Goal: Obtain resource: Download file/media

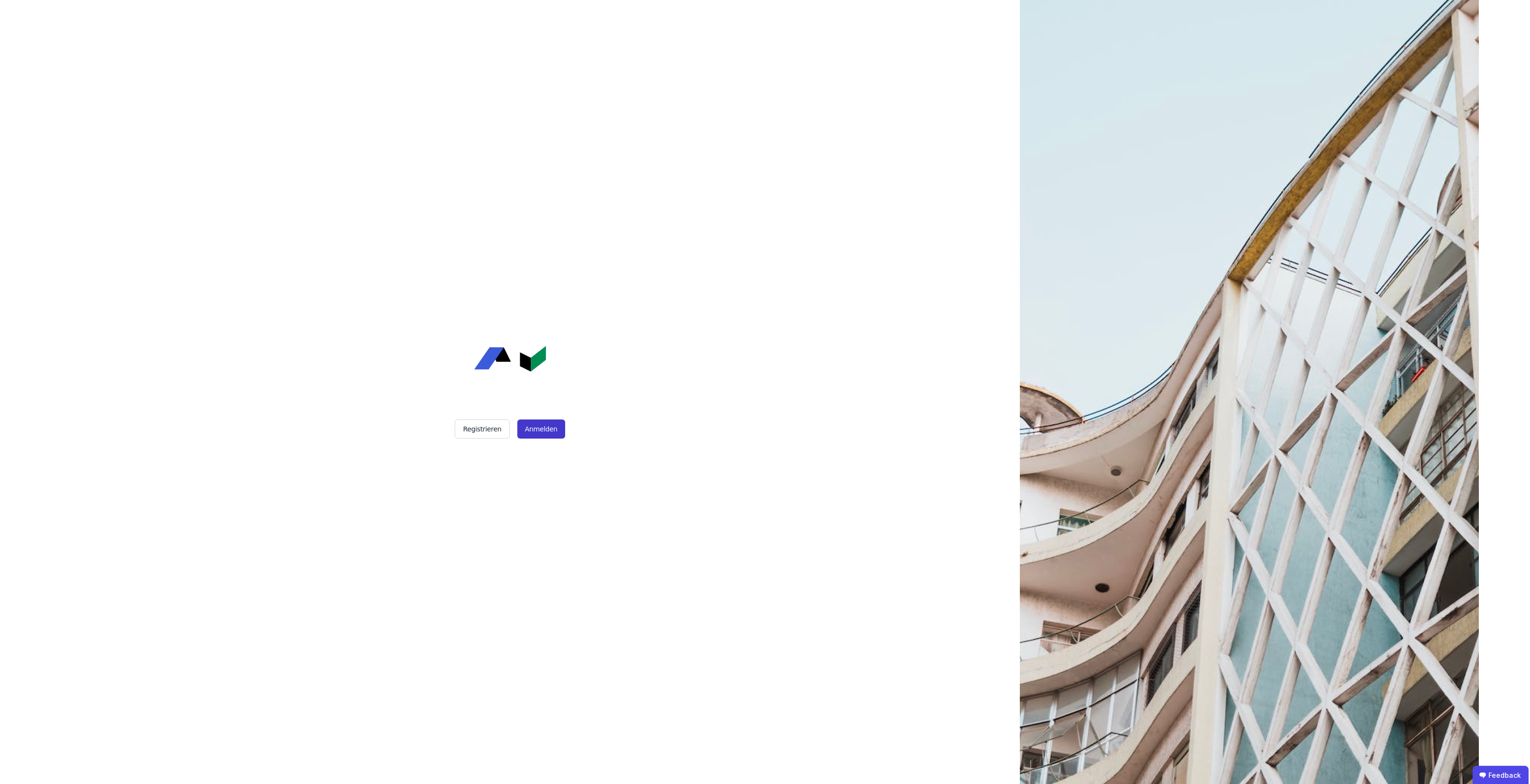
click at [529, 426] on button "Anmelden" at bounding box center [541, 429] width 48 height 19
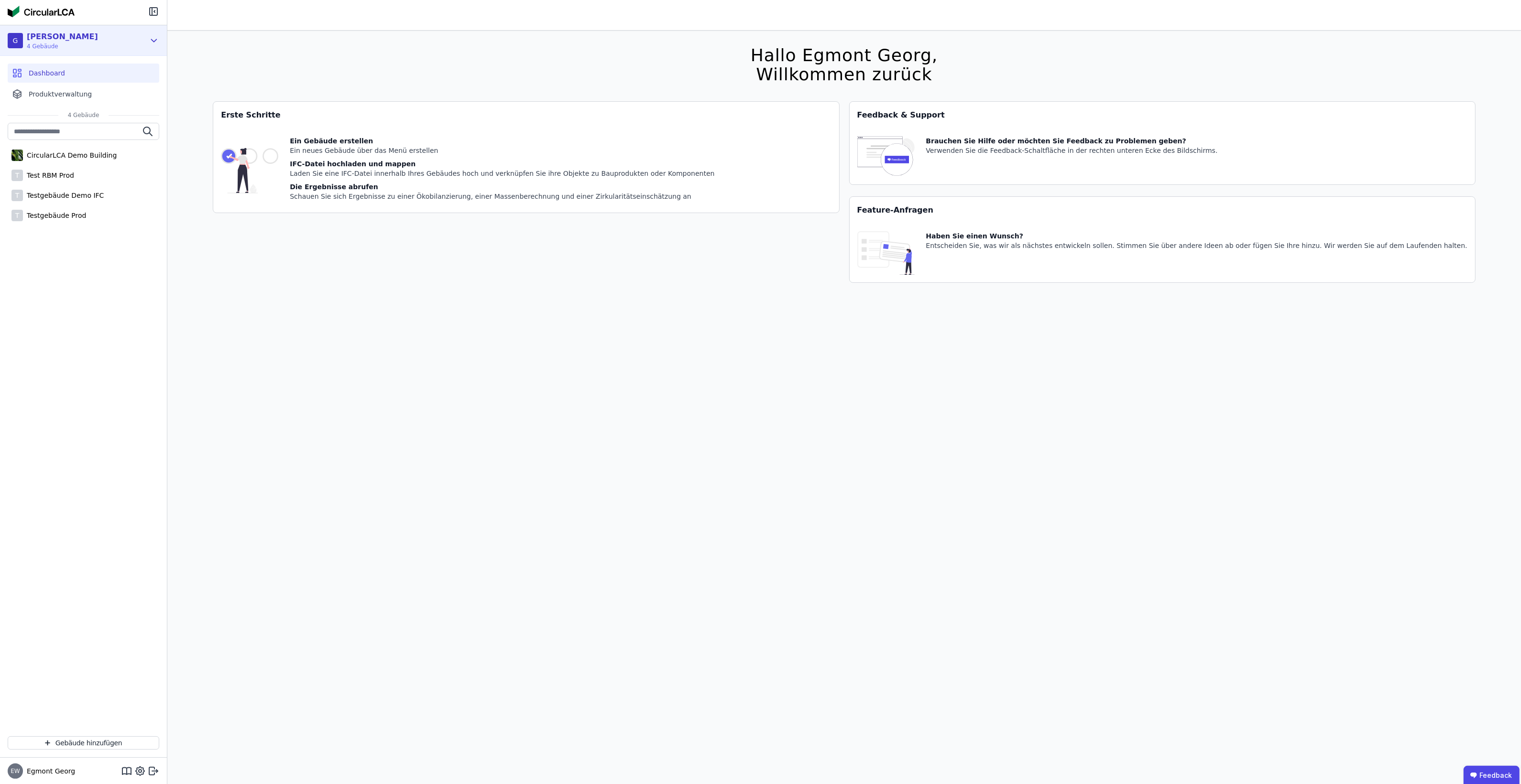
click at [136, 40] on div "G Georg Test 4 Gebäude" at bounding box center [76, 40] width 137 height 19
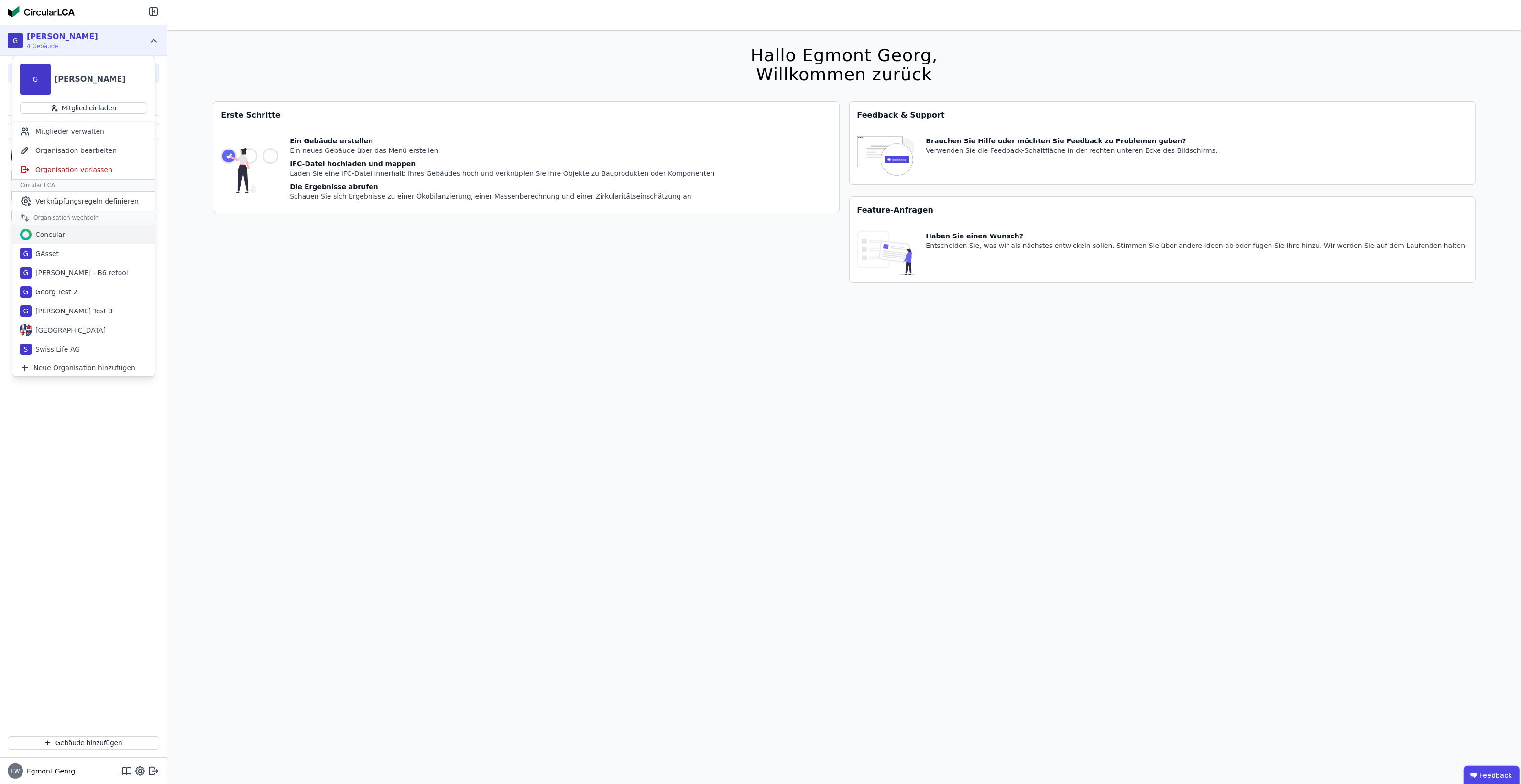
click at [49, 241] on div "Concular" at bounding box center [83, 234] width 142 height 19
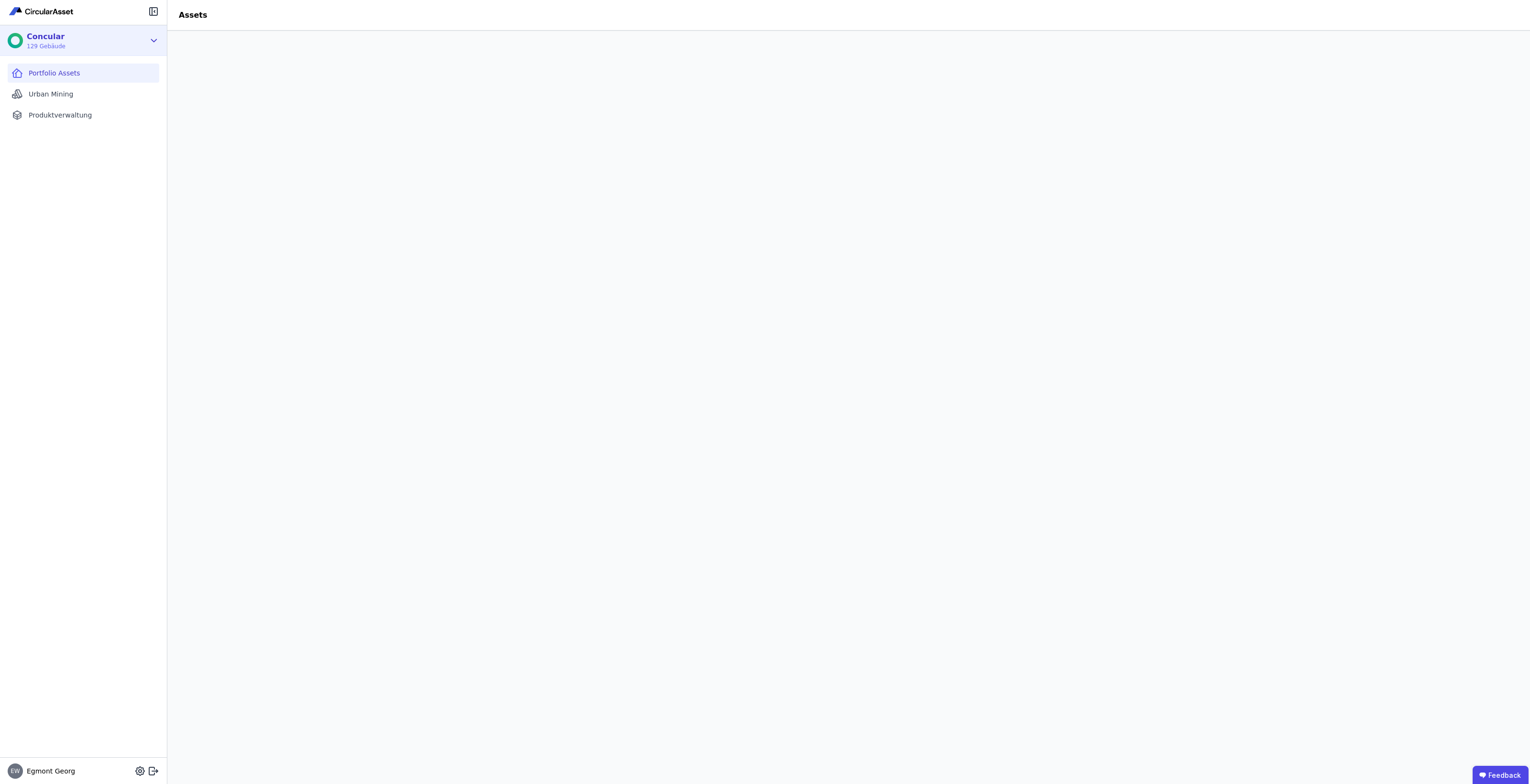
click at [124, 44] on div "Concular 129 Gebäude" at bounding box center [76, 40] width 137 height 19
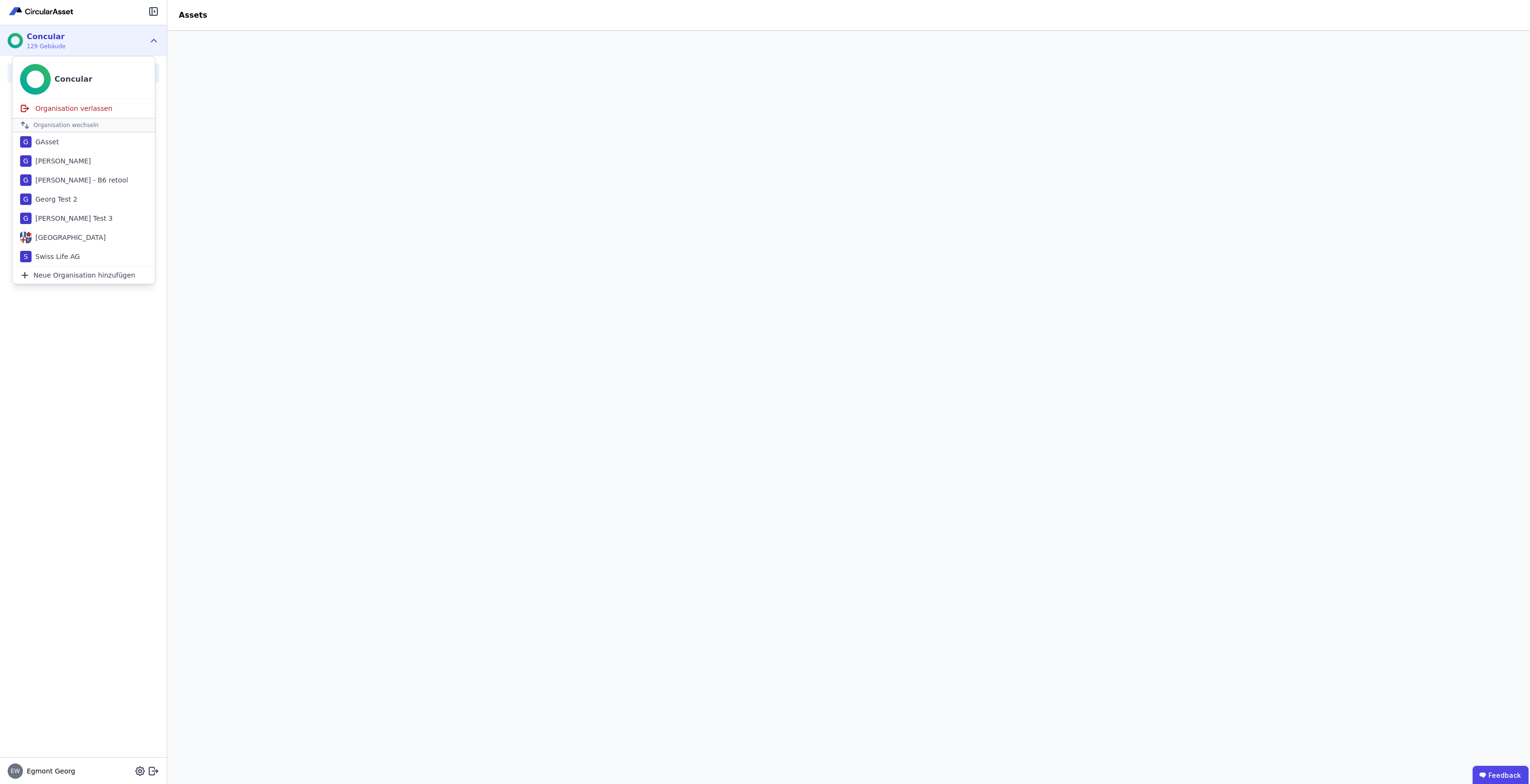
click at [105, 358] on div "Portfolio Assets Urban Mining Produktverwaltung" at bounding box center [84, 407] width 167 height 702
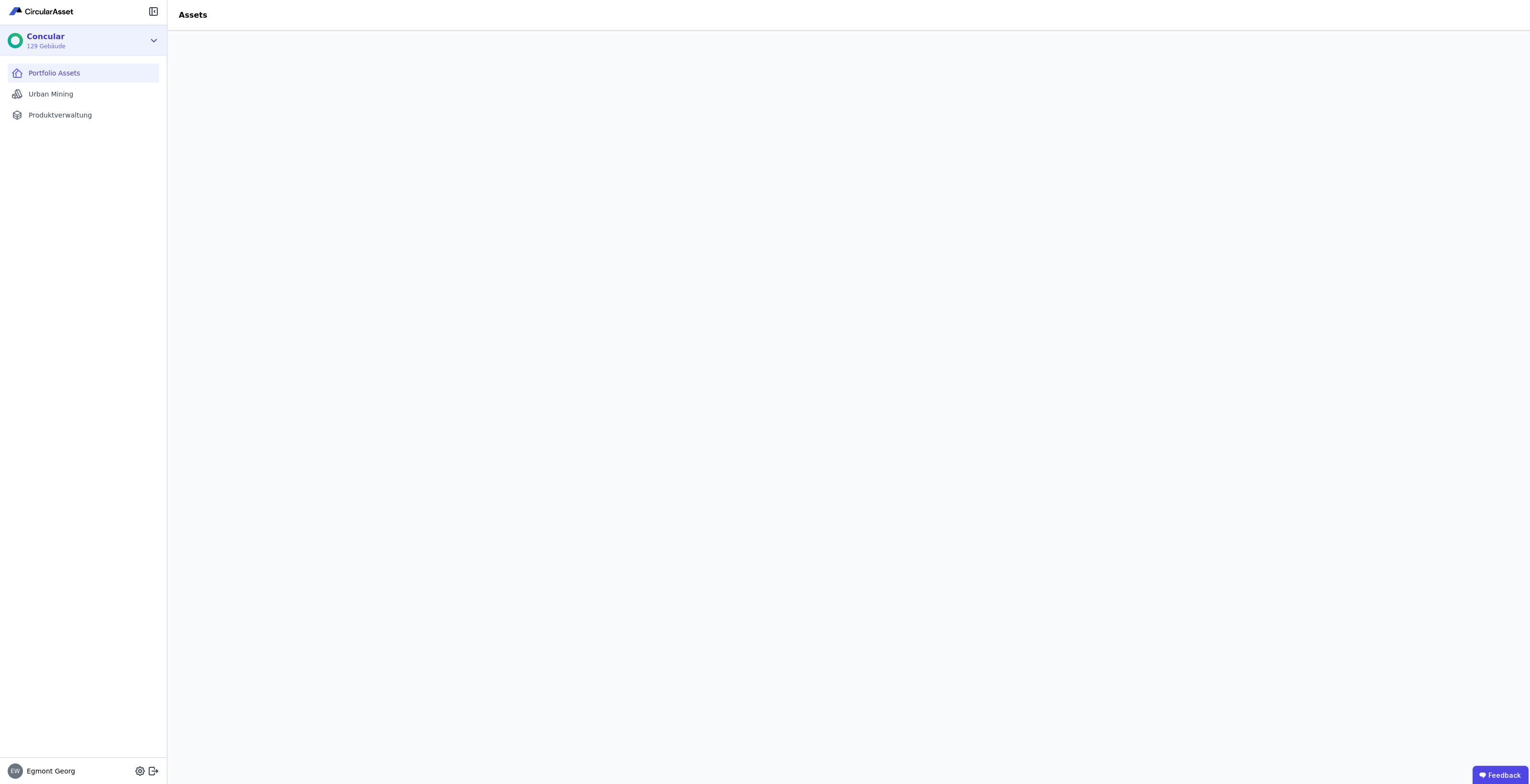
click at [123, 48] on div "Concular 129 Gebäude" at bounding box center [76, 40] width 137 height 19
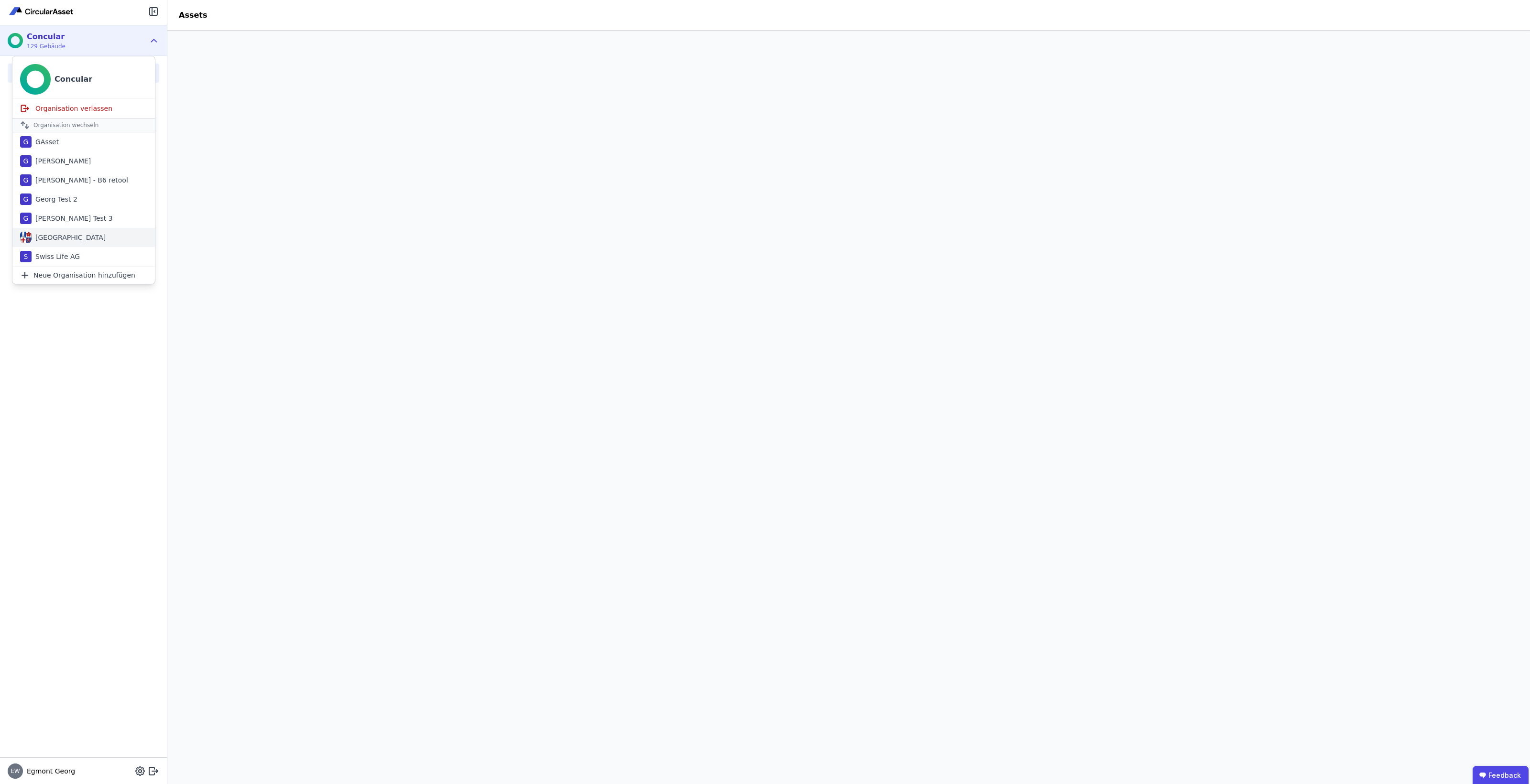
click at [77, 236] on div "Kreis Bergstraße" at bounding box center [69, 238] width 74 height 9
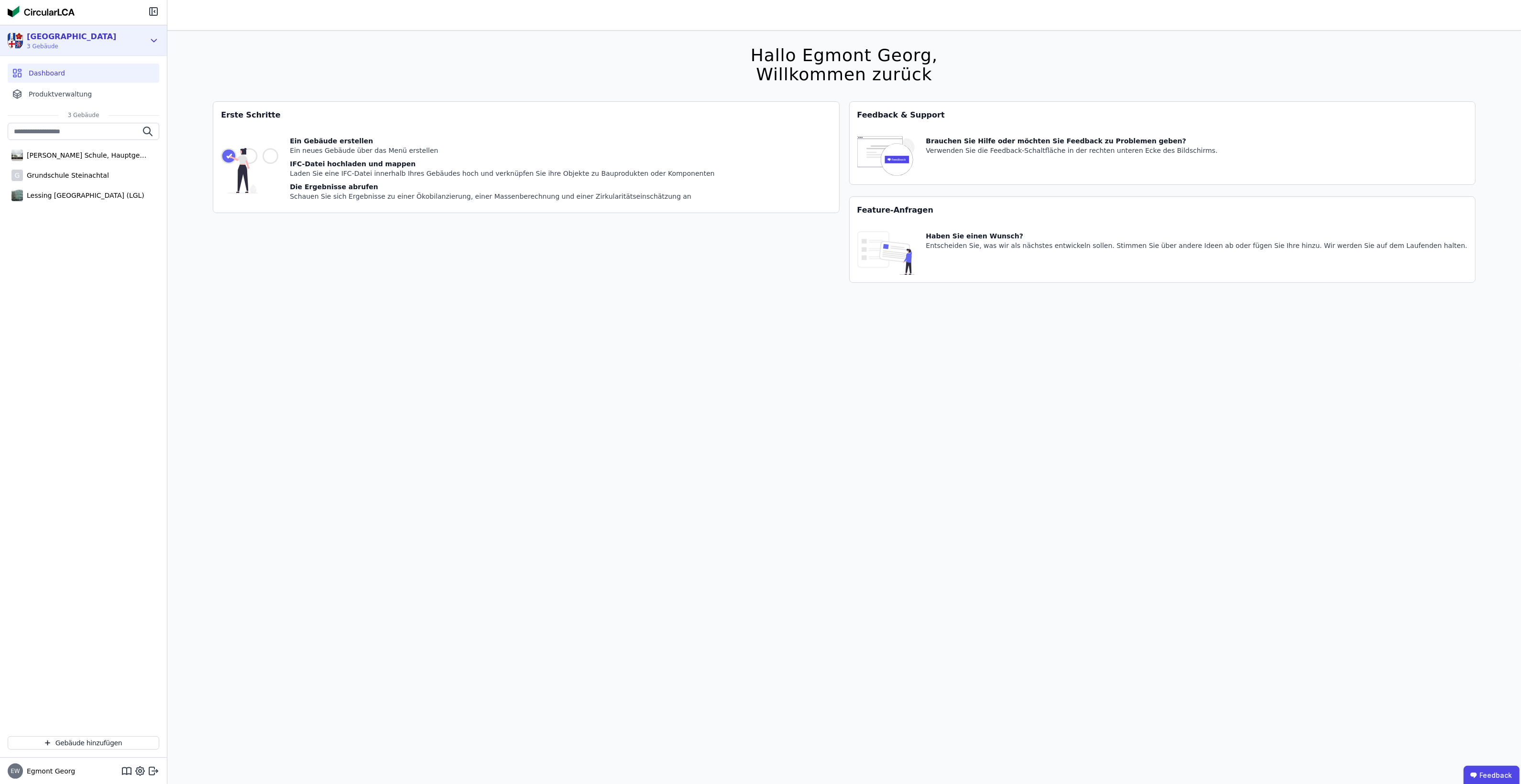
click at [127, 38] on div "Kreis Bergstraße 3 Gebäude" at bounding box center [76, 40] width 137 height 19
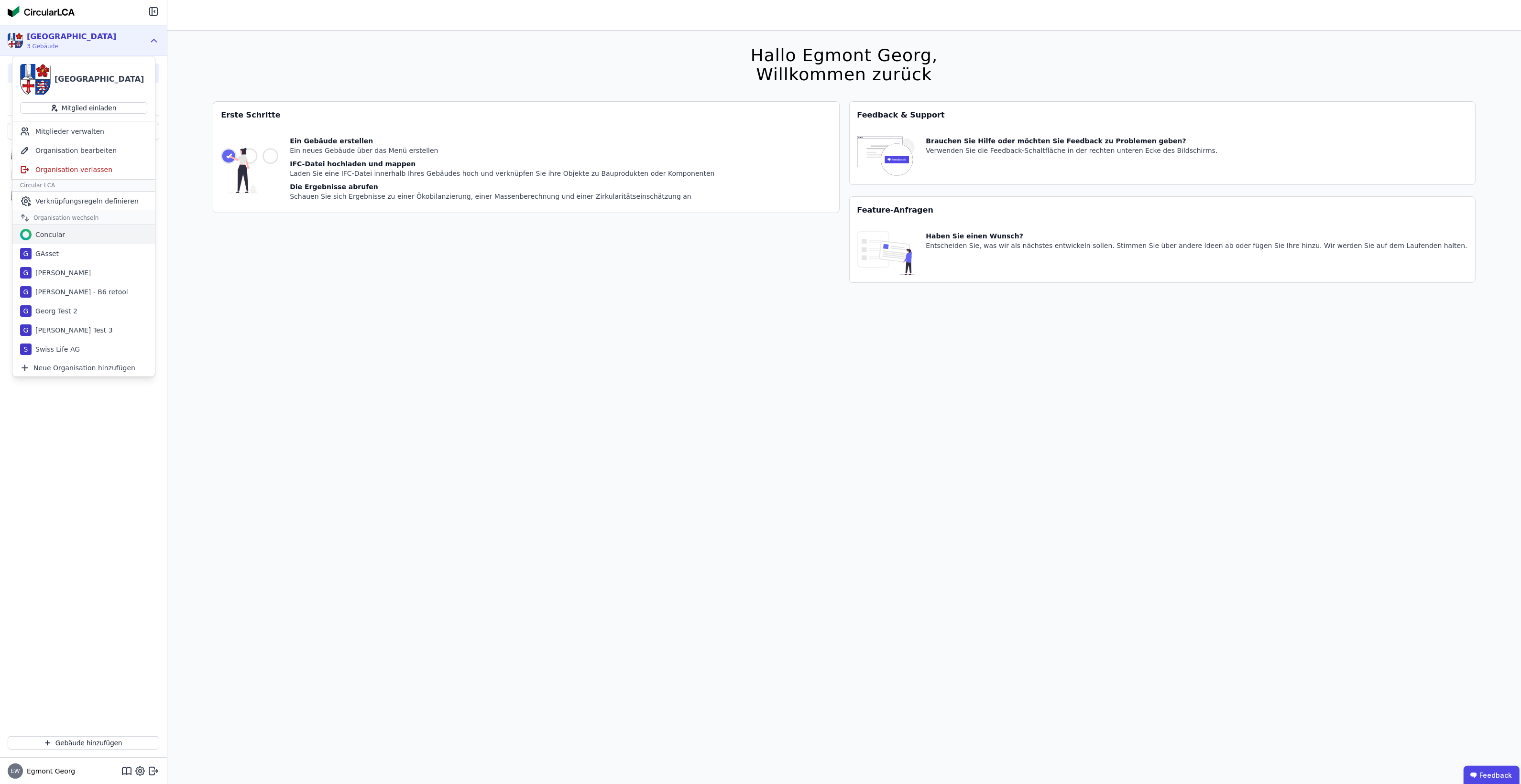
click at [118, 234] on div "Concular" at bounding box center [83, 234] width 142 height 19
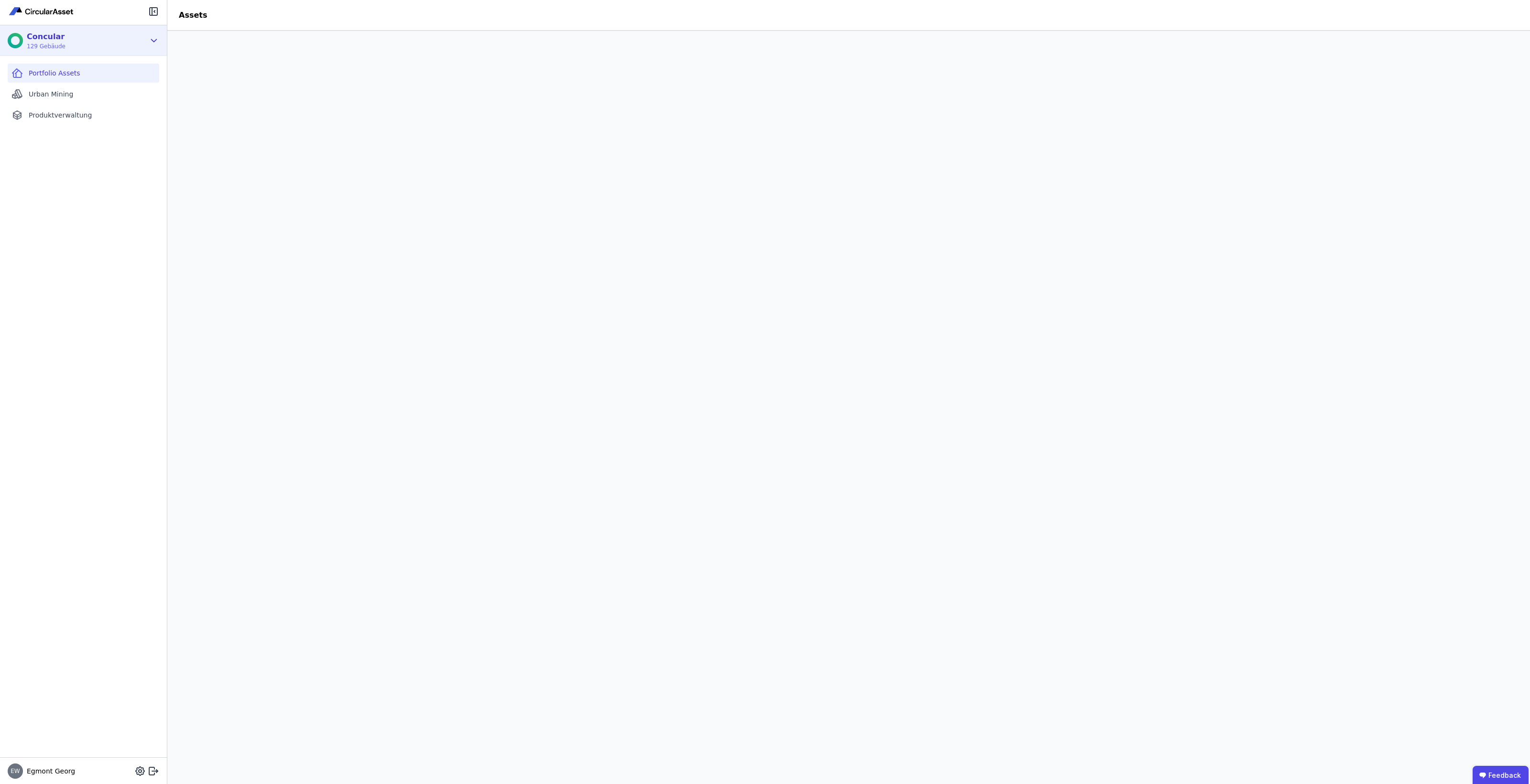
click at [108, 44] on div "Concular 129 Gebäude" at bounding box center [76, 40] width 137 height 19
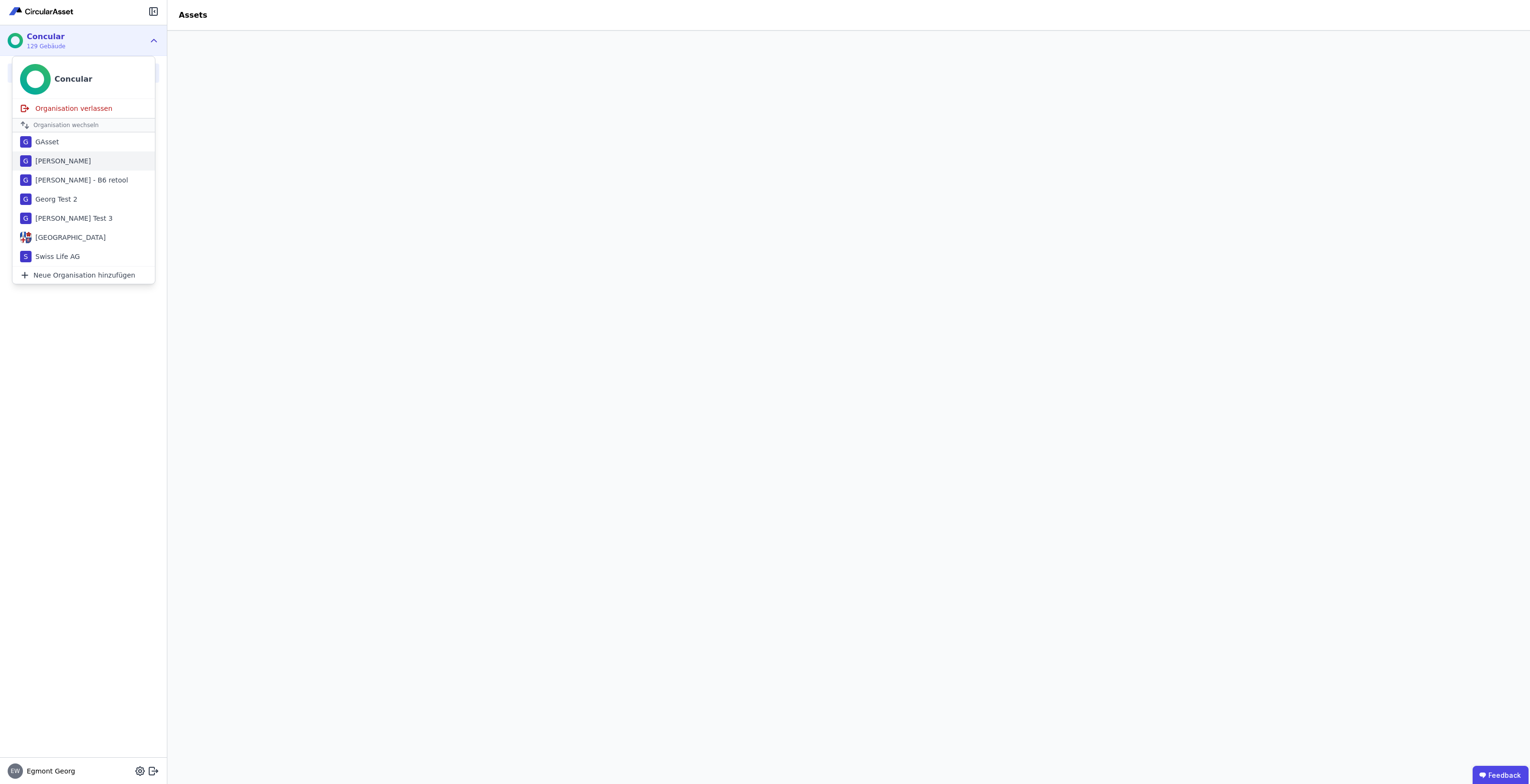
click at [115, 165] on div "G Georg Test" at bounding box center [83, 161] width 142 height 19
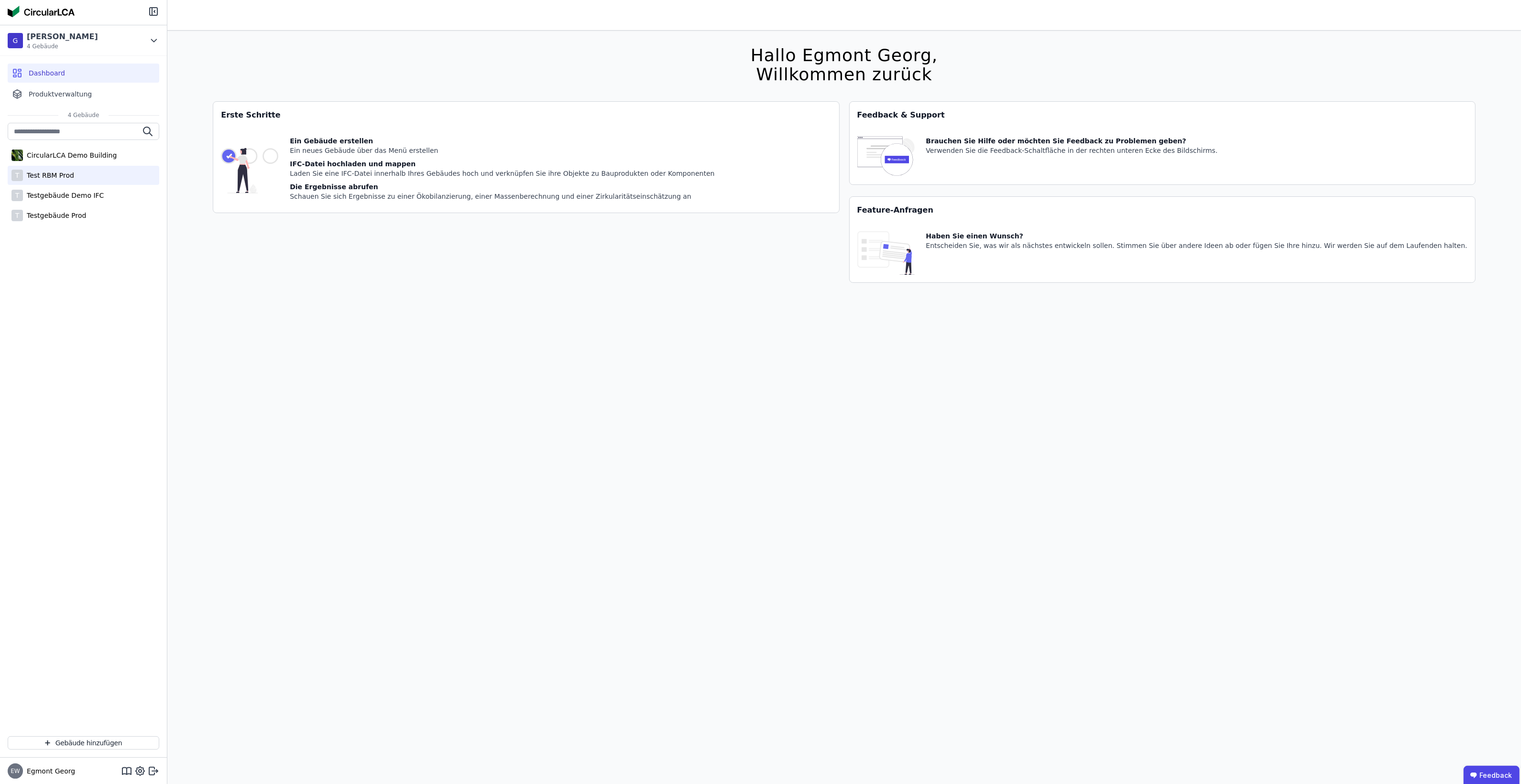
click at [106, 183] on div "T Test RBM Prod" at bounding box center [83, 175] width 152 height 19
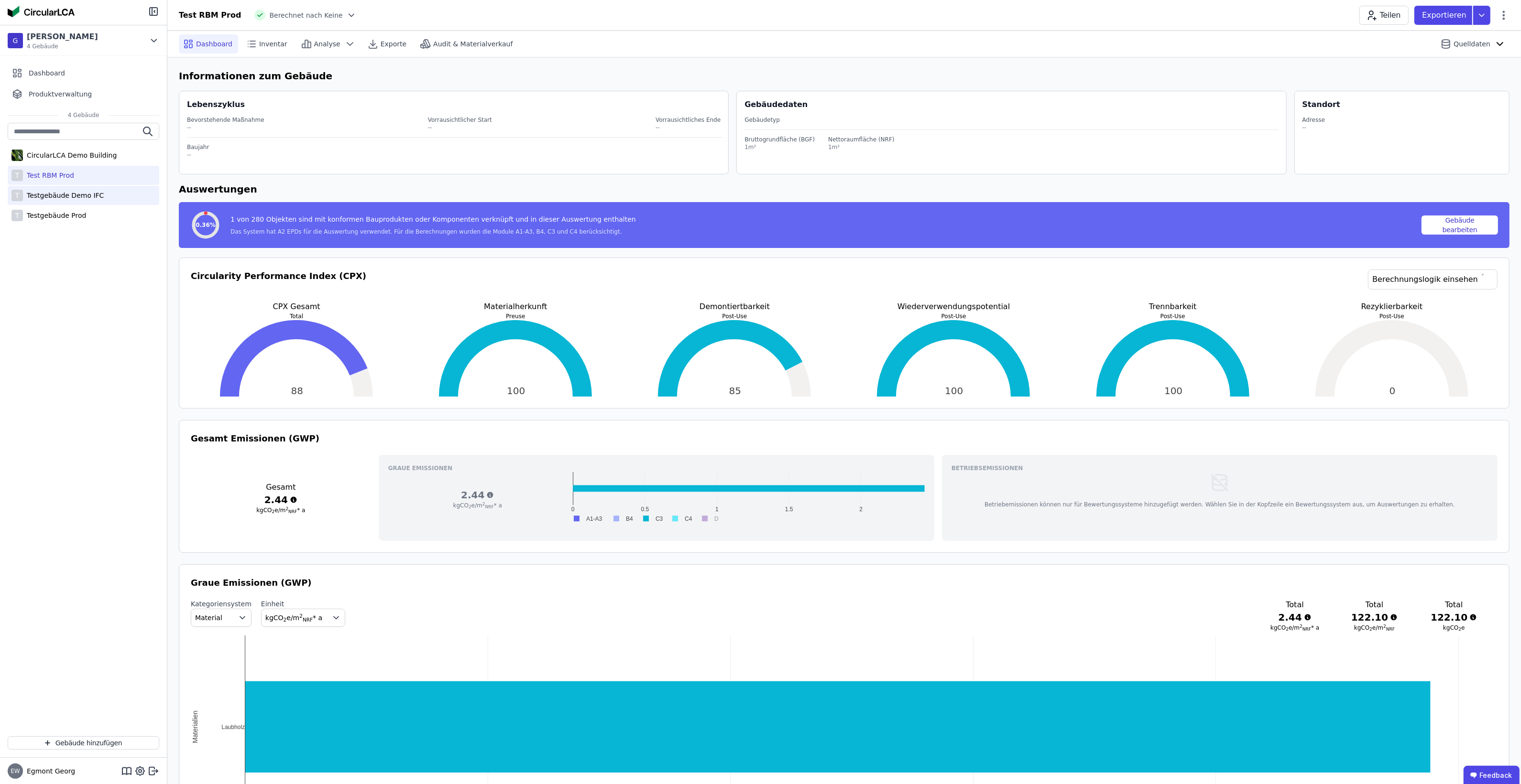
click at [101, 201] on div "T Testgebäude Demo IFC" at bounding box center [83, 195] width 152 height 19
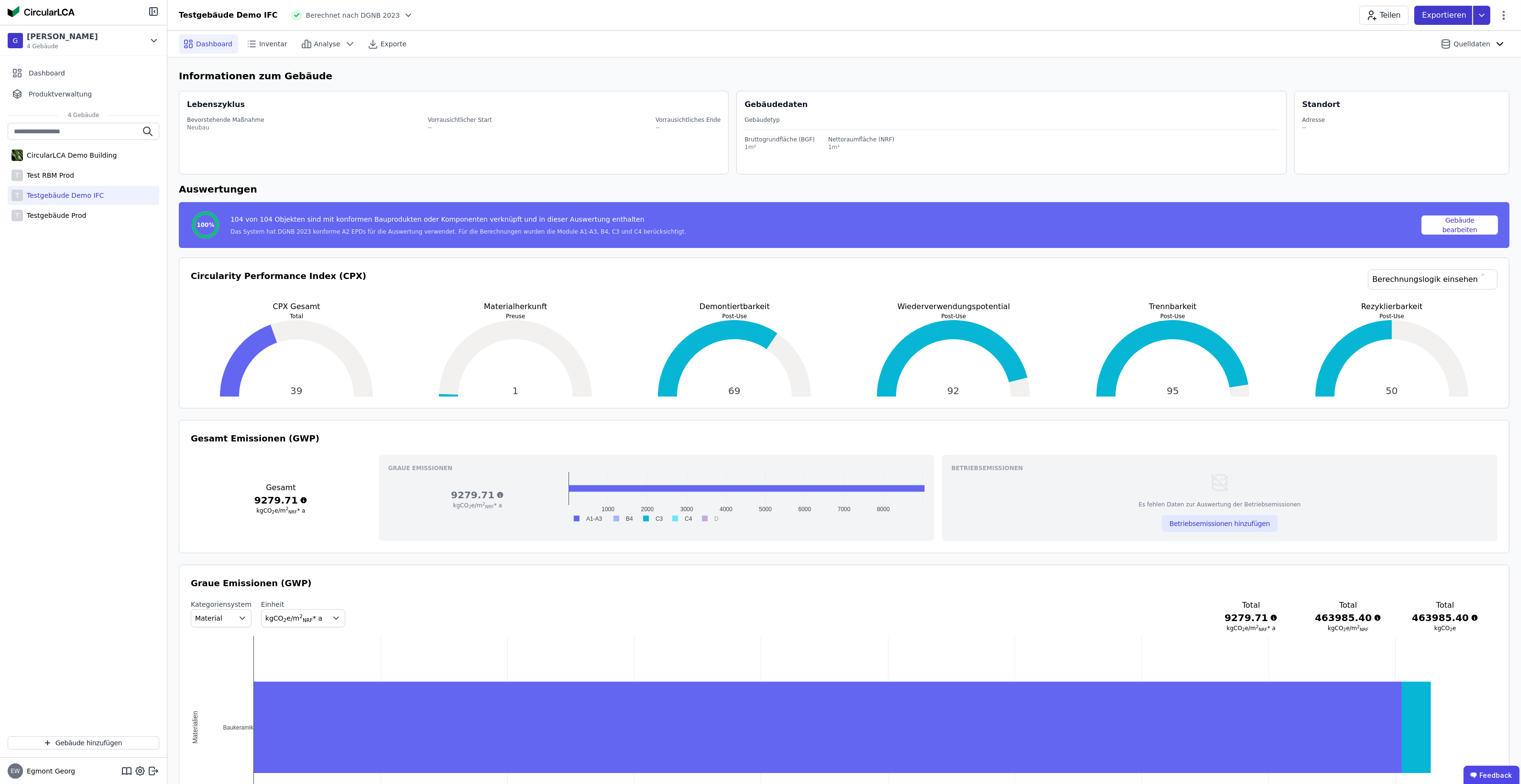
click at [1487, 13] on icon at bounding box center [1482, 15] width 18 height 19
click at [1406, 53] on div "Inventar" at bounding box center [1392, 55] width 28 height 9
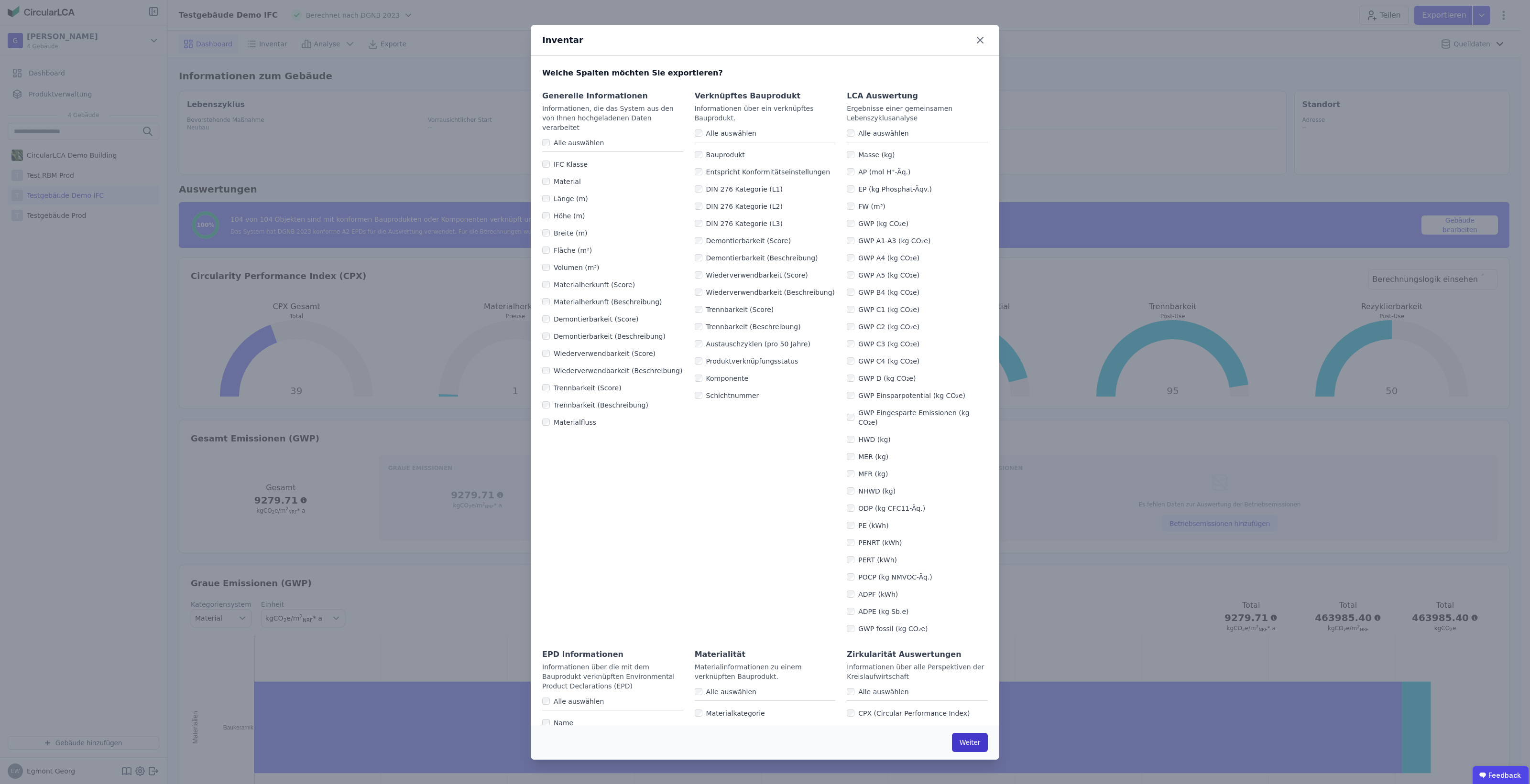
click at [974, 744] on button "Weiter" at bounding box center [969, 742] width 36 height 19
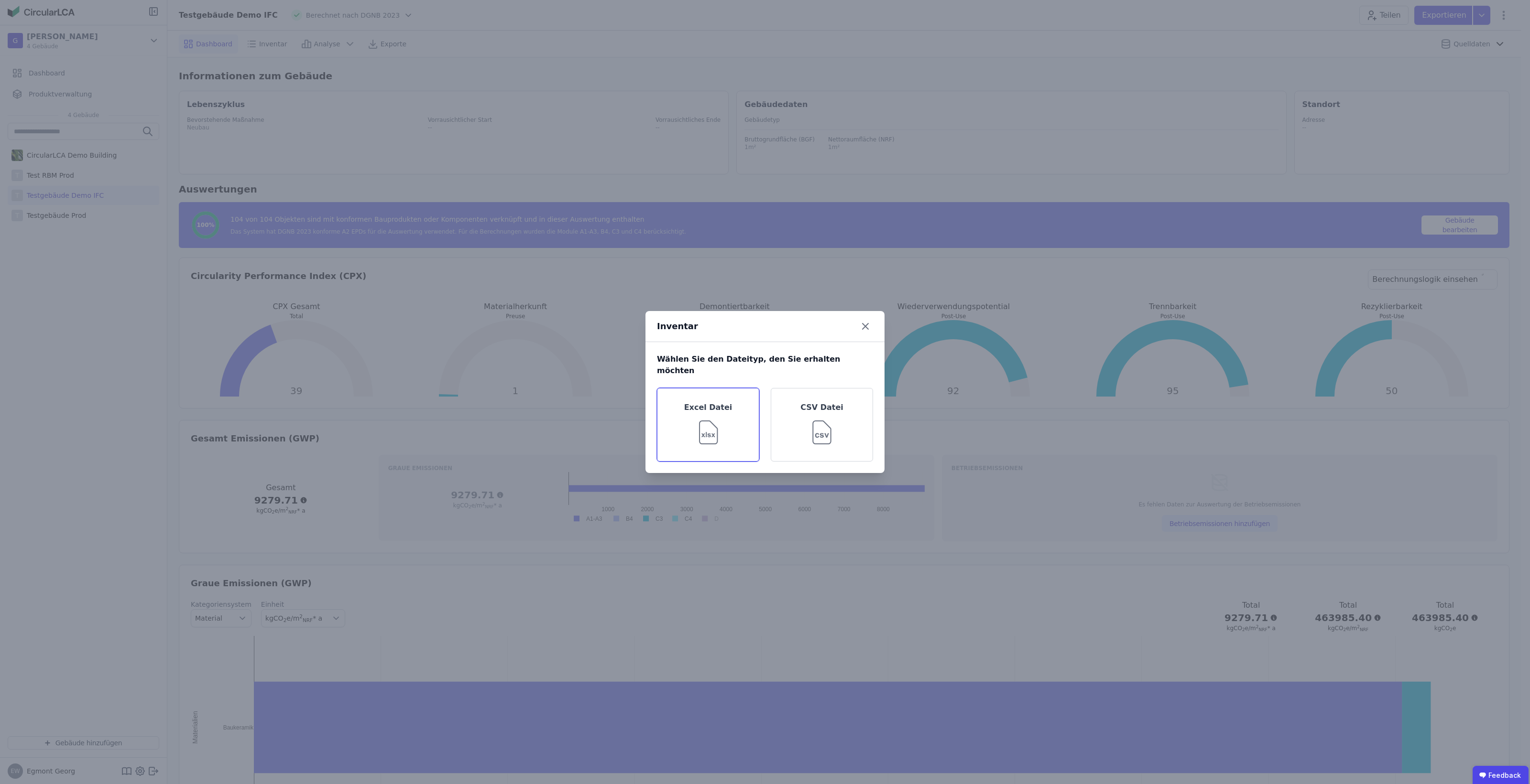
click at [715, 404] on div "Excel Datei" at bounding box center [708, 424] width 102 height 73
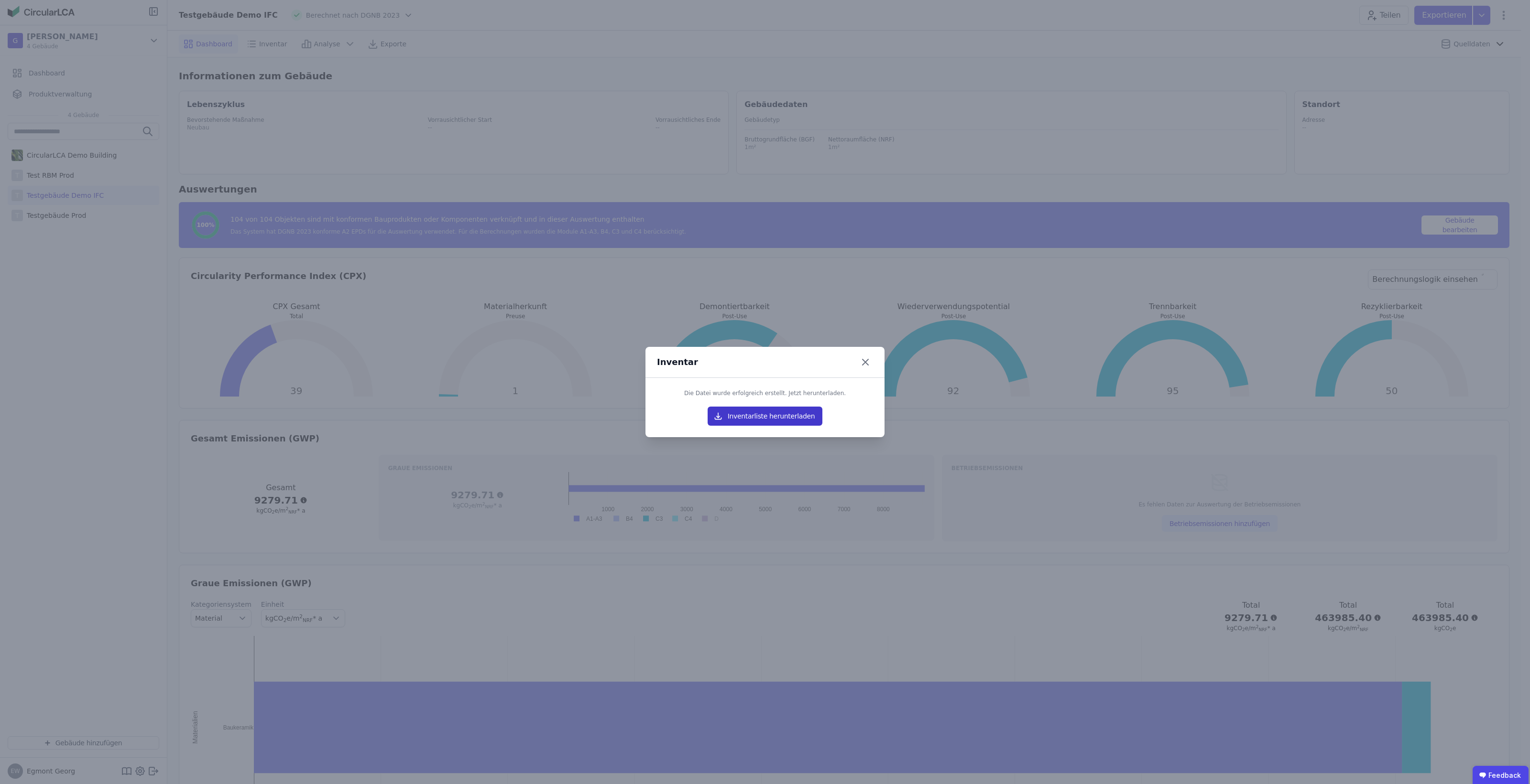
click at [729, 424] on button "Inventarliste herunterladen" at bounding box center [765, 416] width 115 height 19
click at [868, 364] on icon at bounding box center [865, 362] width 6 height 6
